Goal: Task Accomplishment & Management: Complete application form

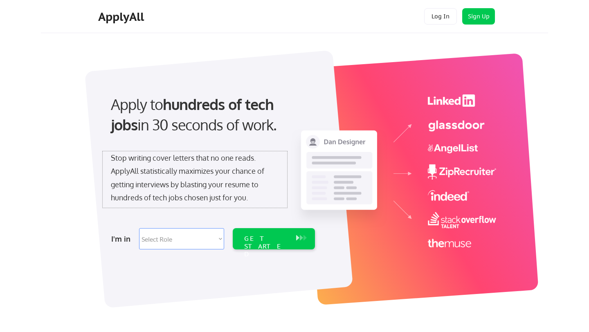
click at [270, 166] on div "Stop writing cover letters that no one reads. ApplyAll statistically maximizes …" at bounding box center [195, 177] width 168 height 53
click at [212, 242] on select "Select Role Software Engineering Product Management Customer Success Sales UI/U…" at bounding box center [181, 238] width 85 height 21
select select ""marketing___comms""
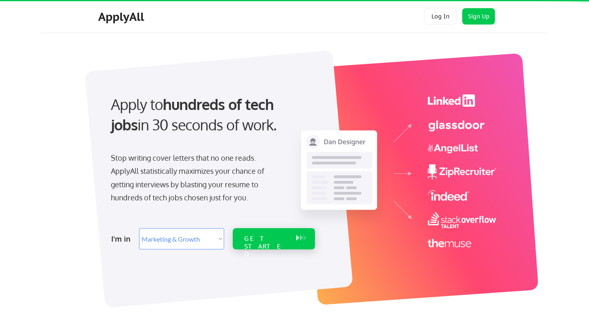
click at [256, 245] on div "GET STARTED" at bounding box center [266, 238] width 52 height 21
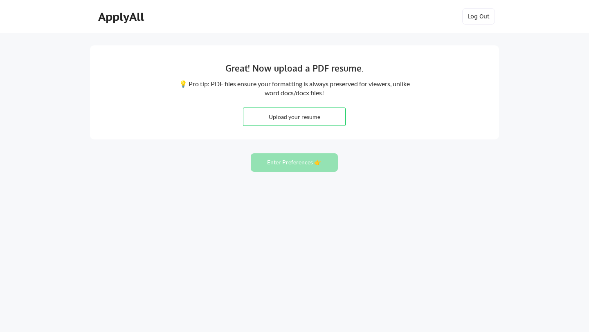
click at [301, 146] on div "Great! Now upload a PDF resume. 💡 Pro tip: PDF files ensure your formatting is …" at bounding box center [294, 166] width 589 height 332
click at [350, 154] on div "Great! Now upload a PDF resume. 💡 Pro tip: PDF files ensure your formatting is …" at bounding box center [294, 166] width 589 height 332
click at [315, 162] on button "Enter Preferences 👉" at bounding box center [294, 162] width 87 height 18
click at [281, 114] on input "file" at bounding box center [294, 117] width 102 height 18
click at [113, 15] on div "ApplyAll" at bounding box center [122, 17] width 48 height 14
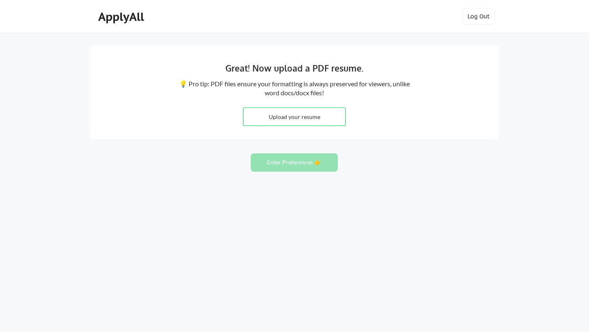
click at [142, 22] on div "ApplyAll" at bounding box center [122, 17] width 48 height 14
click at [190, 110] on div "Great! Now upload a PDF resume. 💡 Pro tip: PDF files ensure your formatting is …" at bounding box center [294, 92] width 409 height 94
